Goal: Task Accomplishment & Management: Manage account settings

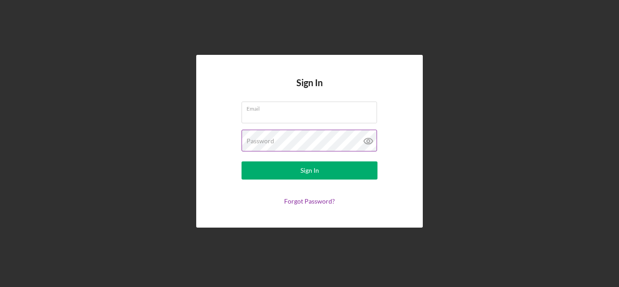
type input "[PERSON_NAME][EMAIL_ADDRESS][DOMAIN_NAME]"
click at [369, 142] on icon at bounding box center [368, 141] width 3 height 3
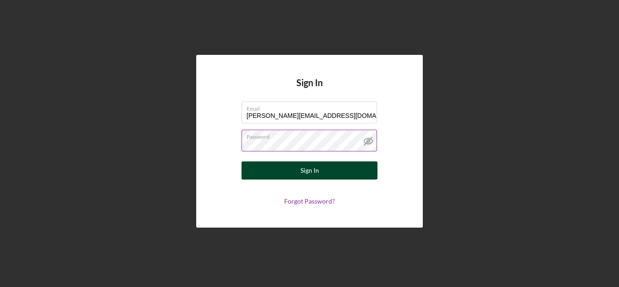
click at [306, 170] on div "Sign In" at bounding box center [310, 170] width 19 height 18
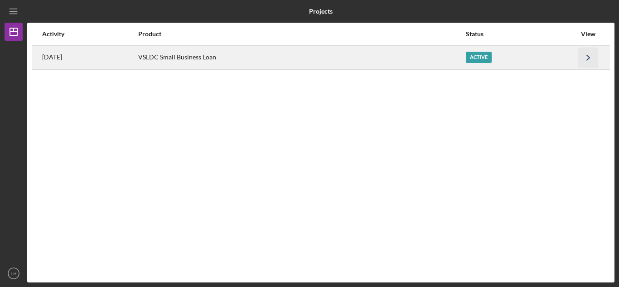
click at [588, 58] on icon "Icon/Navigate" at bounding box center [588, 57] width 20 height 20
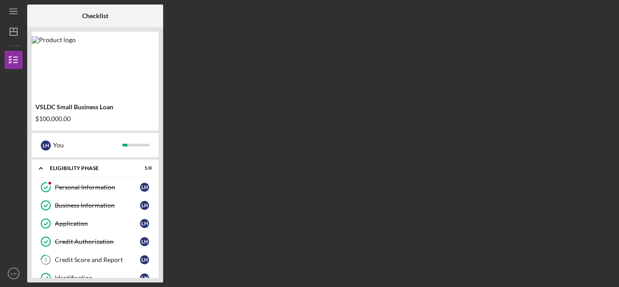
click at [55, 99] on div "VSLDC Small Business Loan $100,000.00" at bounding box center [95, 81] width 127 height 99
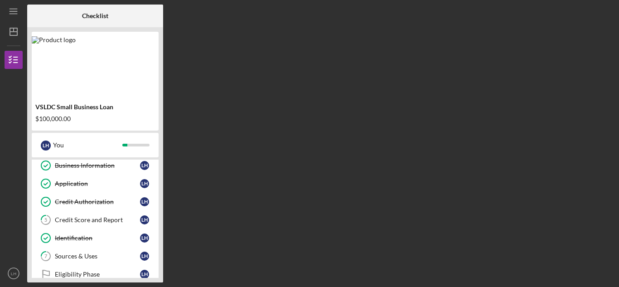
scroll to position [42, 0]
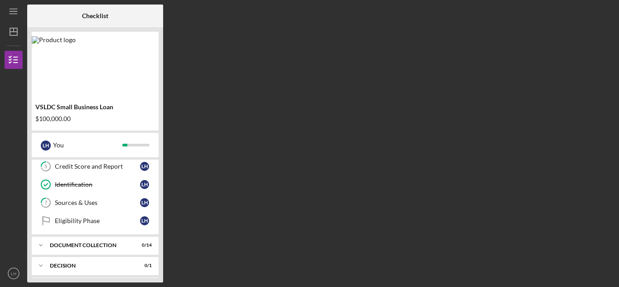
scroll to position [109, 0]
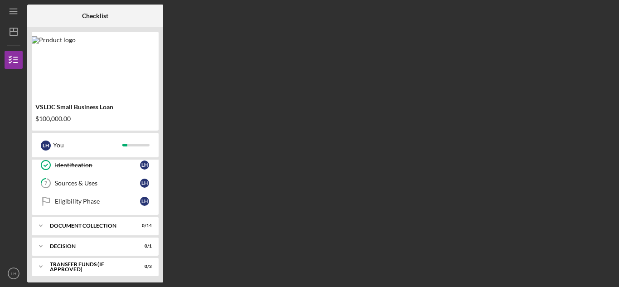
scroll to position [136, 0]
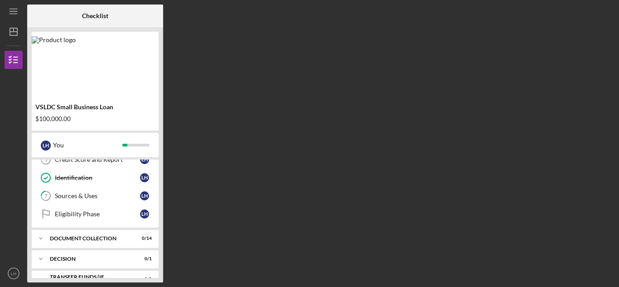
scroll to position [116, 0]
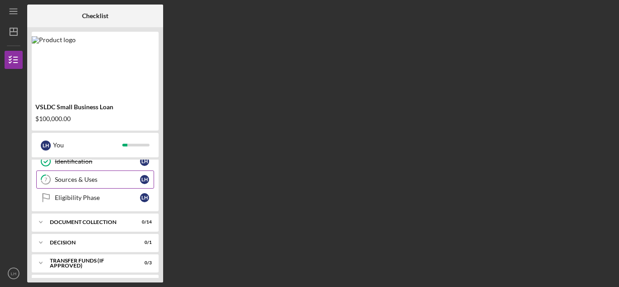
click at [81, 180] on div "Sources & Uses" at bounding box center [97, 179] width 85 height 7
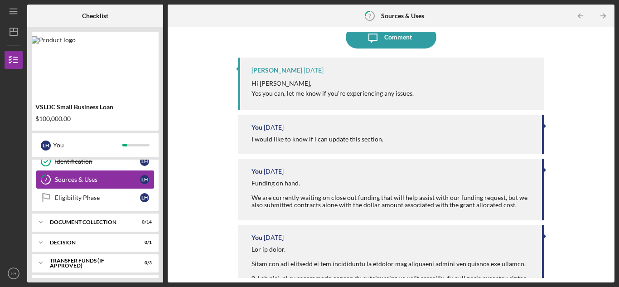
scroll to position [141, 0]
